Goal: Transaction & Acquisition: Book appointment/travel/reservation

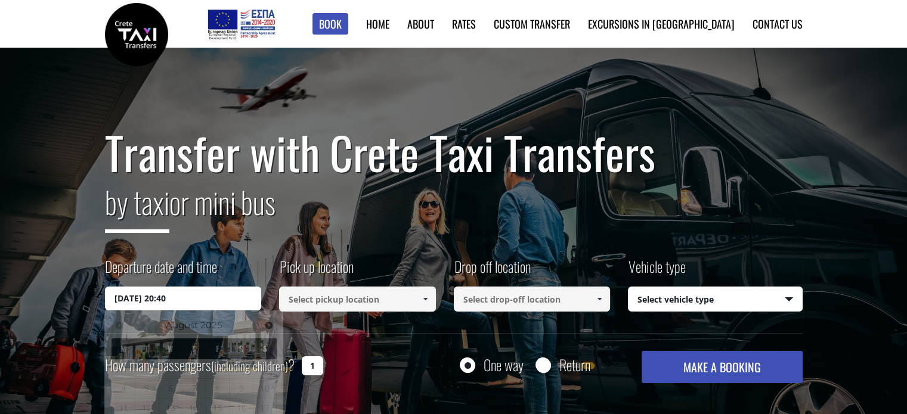
click at [215, 301] on input "29/08/2025 20:40" at bounding box center [183, 299] width 157 height 24
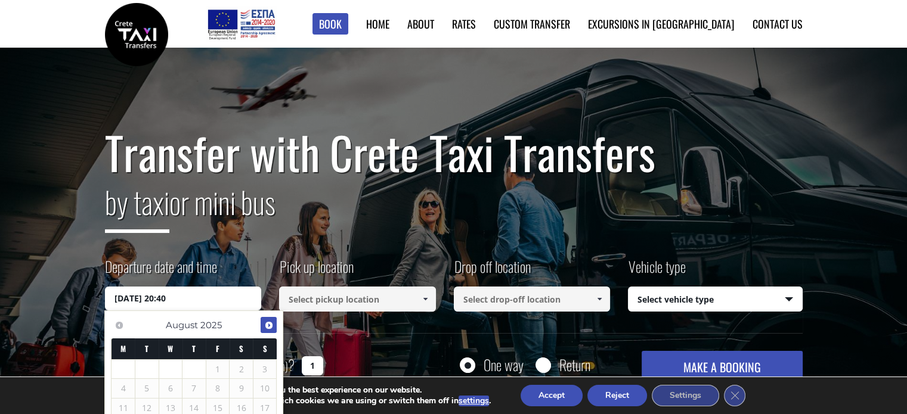
click at [270, 325] on span "Next" at bounding box center [269, 326] width 10 height 10
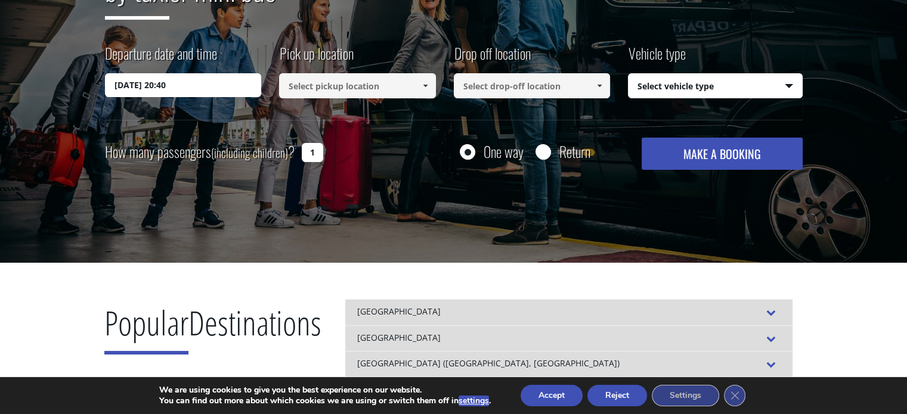
scroll to position [227, 0]
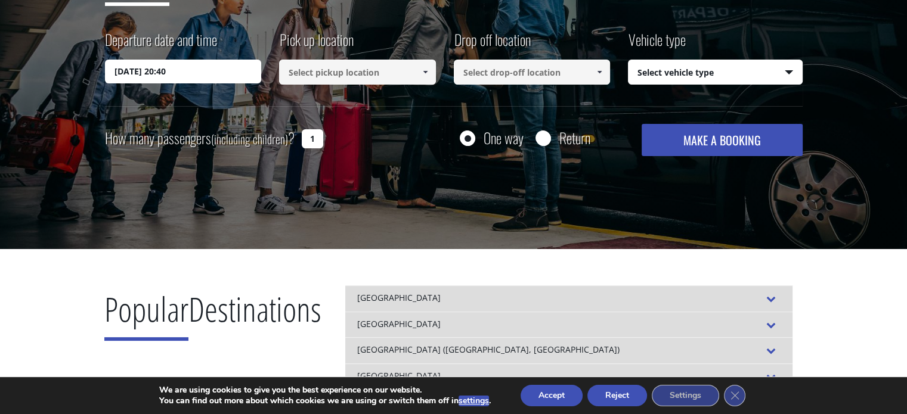
click at [205, 75] on input "29/08/2025 20:40" at bounding box center [183, 72] width 157 height 24
click at [237, 75] on input "29/08/2025 20:40" at bounding box center [183, 72] width 157 height 24
click at [124, 72] on input "29/08/2025 20:40" at bounding box center [183, 72] width 157 height 24
click at [117, 68] on input "29/08/2025 20:40" at bounding box center [183, 72] width 157 height 24
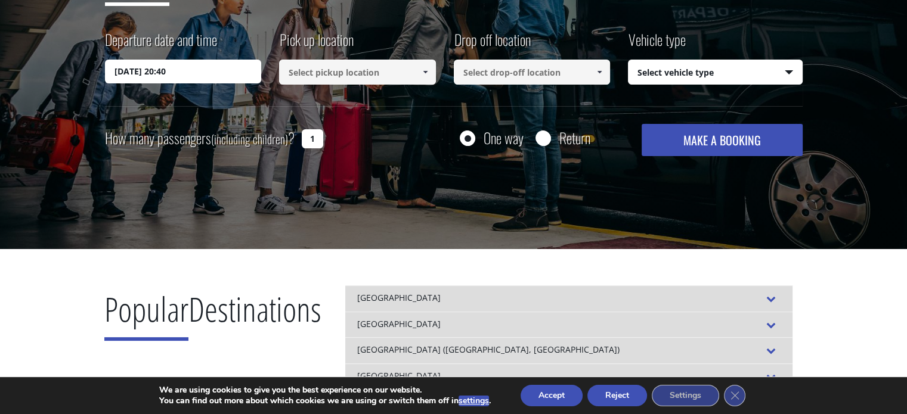
click at [239, 61] on input "29/08/2025 20:40" at bounding box center [183, 72] width 157 height 24
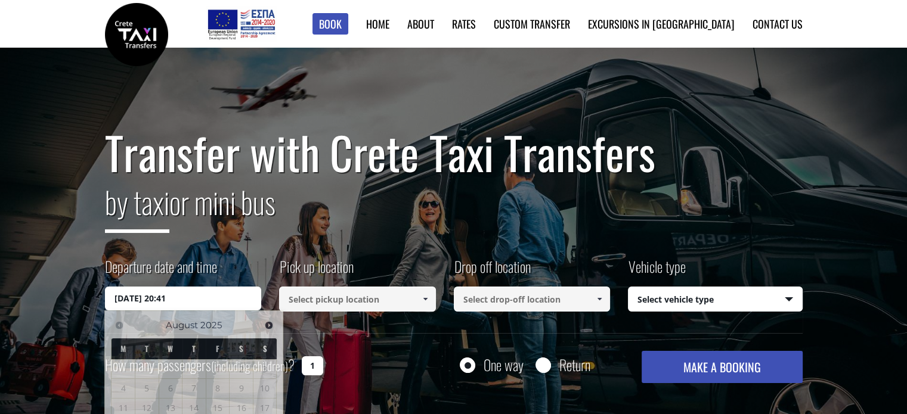
click at [200, 290] on input "[DATE] 20:41" at bounding box center [183, 299] width 157 height 24
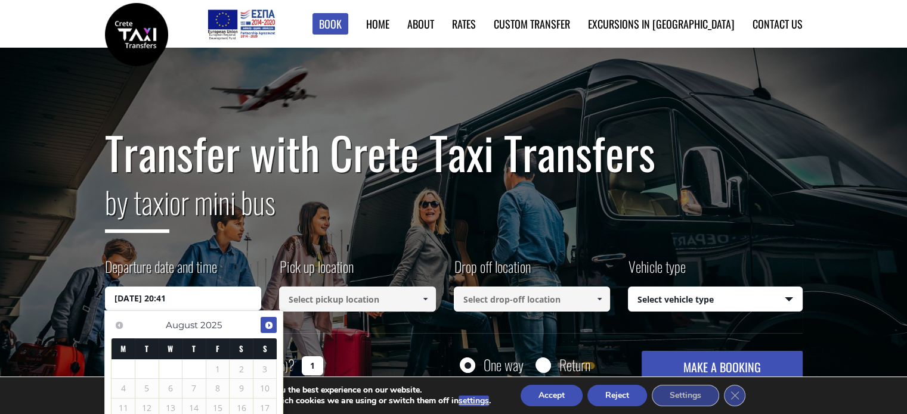
click at [268, 322] on span "Next" at bounding box center [269, 326] width 10 height 10
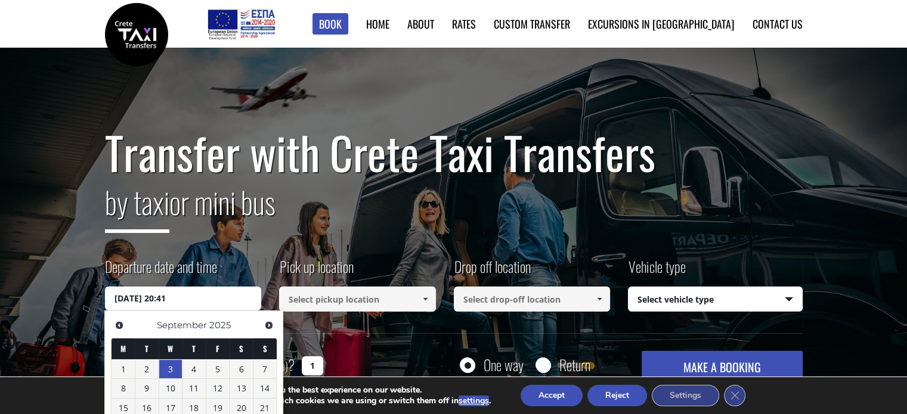
click at [167, 366] on link "3" at bounding box center [170, 369] width 23 height 19
type input "[DATE] 00:00"
click at [171, 365] on link "3" at bounding box center [170, 369] width 23 height 19
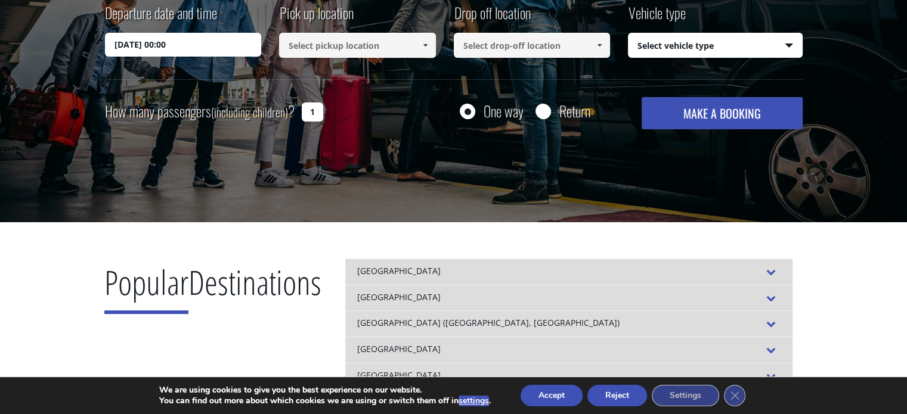
scroll to position [281, 0]
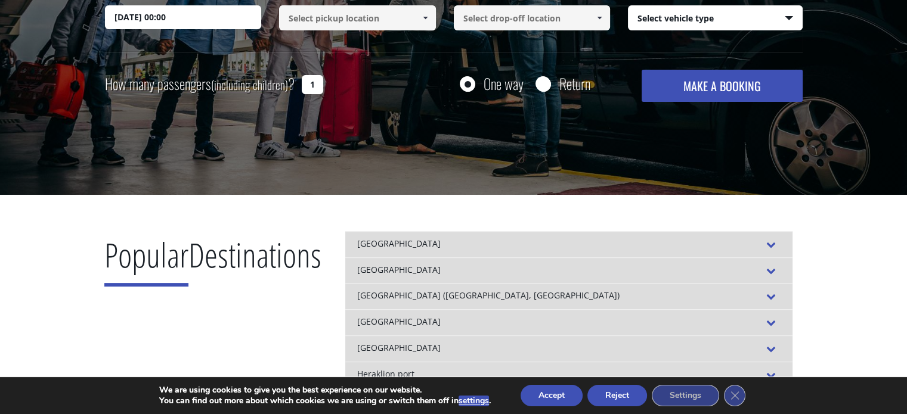
click at [167, 14] on input "[DATE] 00:00" at bounding box center [183, 17] width 157 height 24
click at [189, 18] on input "[DATE] 00:00" at bounding box center [183, 17] width 157 height 24
click at [357, 18] on input at bounding box center [357, 17] width 157 height 25
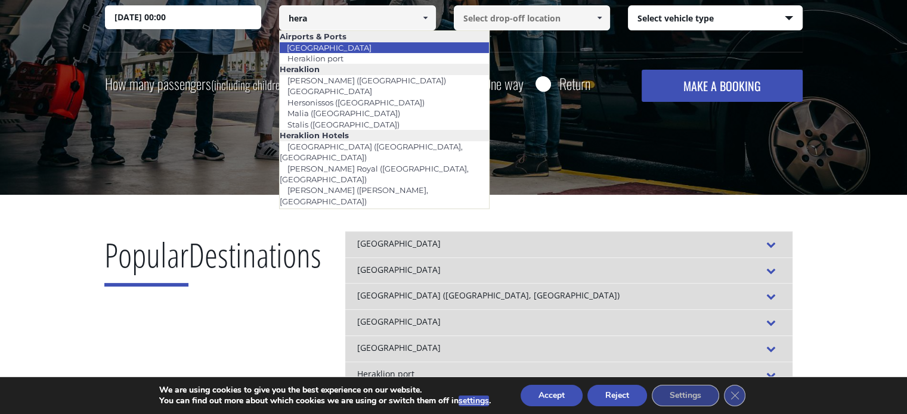
click at [354, 47] on link "[GEOGRAPHIC_DATA]" at bounding box center [329, 47] width 100 height 17
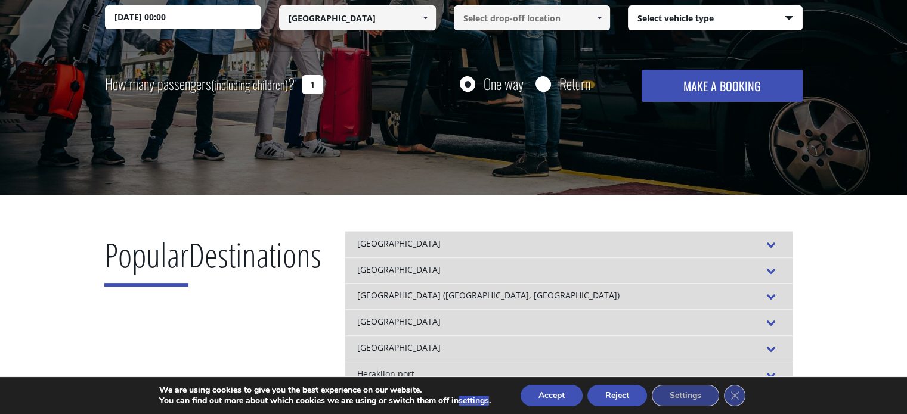
type input "[GEOGRAPHIC_DATA]"
click at [525, 18] on input at bounding box center [532, 17] width 157 height 25
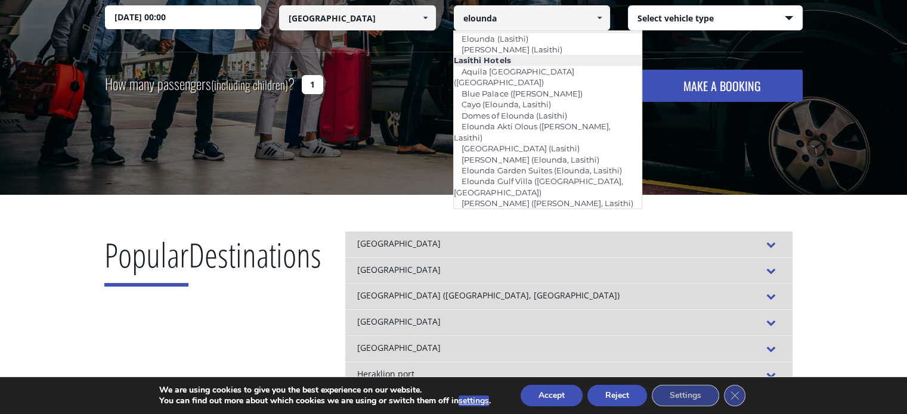
scroll to position [0, 0]
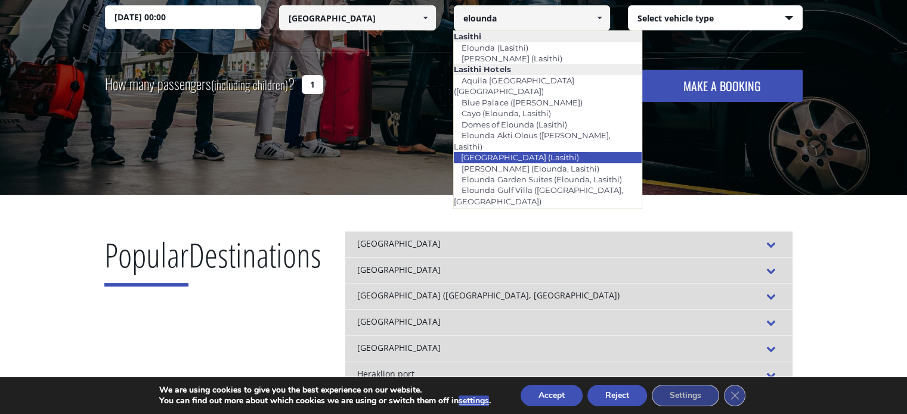
click at [505, 149] on link "[GEOGRAPHIC_DATA] (Lasithi)" at bounding box center [519, 157] width 133 height 17
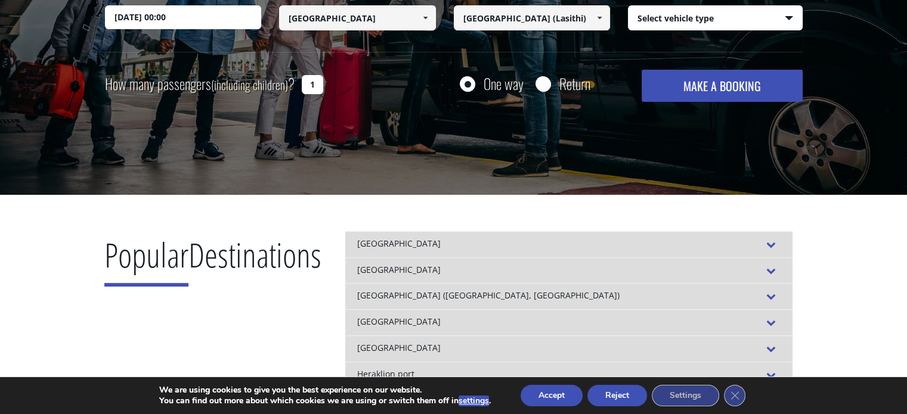
type input "[GEOGRAPHIC_DATA] (Lasithi)"
click at [726, 21] on select "Select vehicle type Taxi (4 passengers) Mercedes E Class Mini Van (7 passengers…" at bounding box center [716, 18] width 174 height 25
select select "540"
click at [629, 6] on select "Select vehicle type Taxi (4 passengers) Mercedes E Class Mini Van (7 passengers…" at bounding box center [716, 18] width 174 height 25
click at [468, 82] on input "One way" at bounding box center [467, 85] width 15 height 15
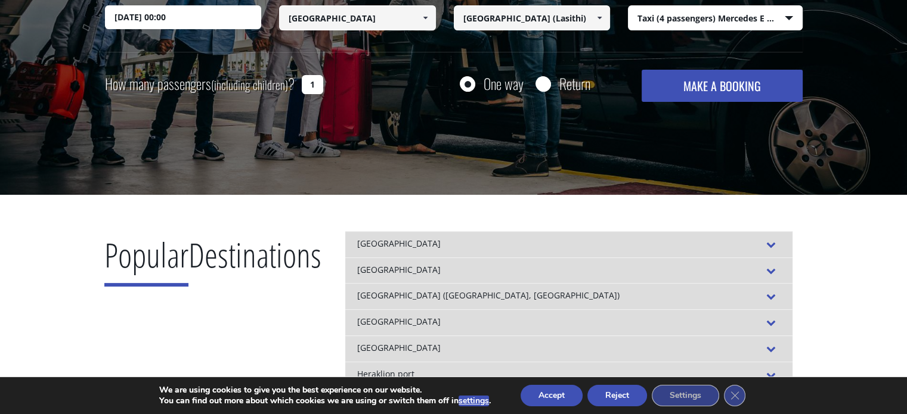
drag, startPoint x: 317, startPoint y: 83, endPoint x: 296, endPoint y: 83, distance: 20.9
click at [296, 83] on div "How many passengers (including children) ? 1" at bounding box center [227, 84] width 245 height 29
type input "2"
click at [752, 95] on button "MAKE A BOOKING" at bounding box center [722, 86] width 160 height 32
